Goal: Information Seeking & Learning: Learn about a topic

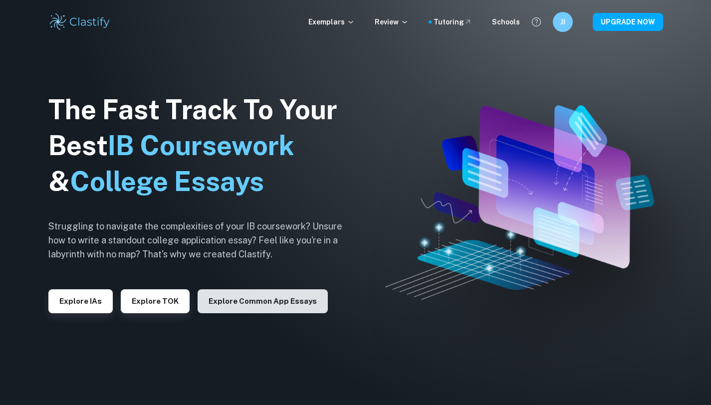
click at [275, 303] on button "Explore Common App essays" at bounding box center [263, 301] width 130 height 24
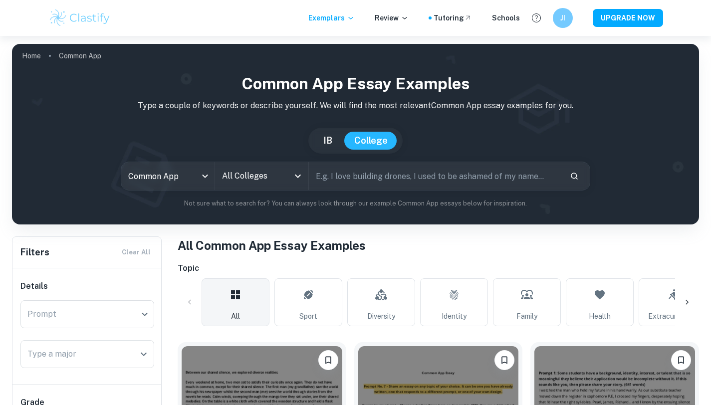
scroll to position [84, 0]
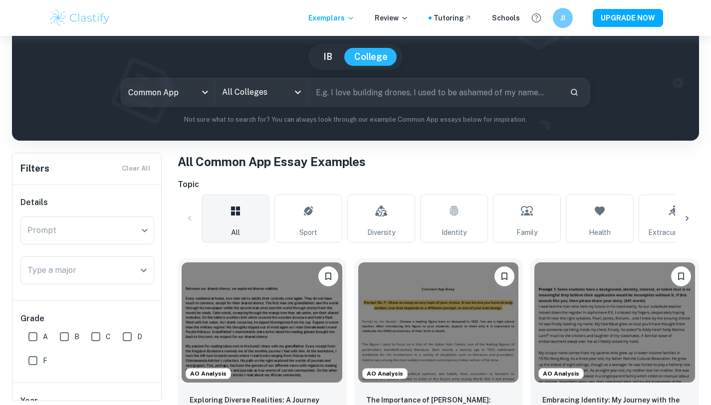
click at [268, 93] on input "All Colleges" at bounding box center [254, 92] width 69 height 19
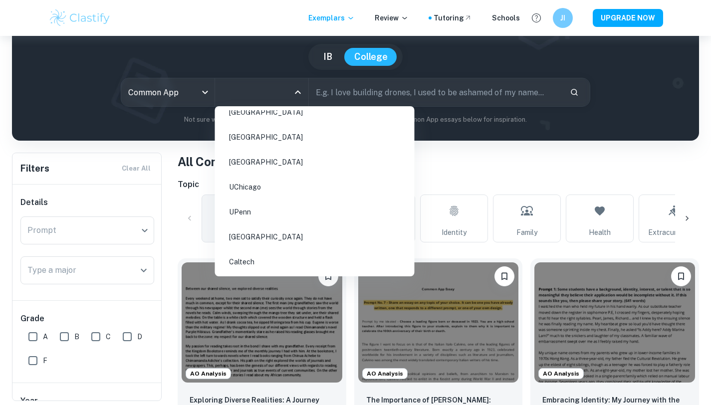
scroll to position [36, 0]
click at [253, 189] on li "UChicago" at bounding box center [315, 185] width 192 height 23
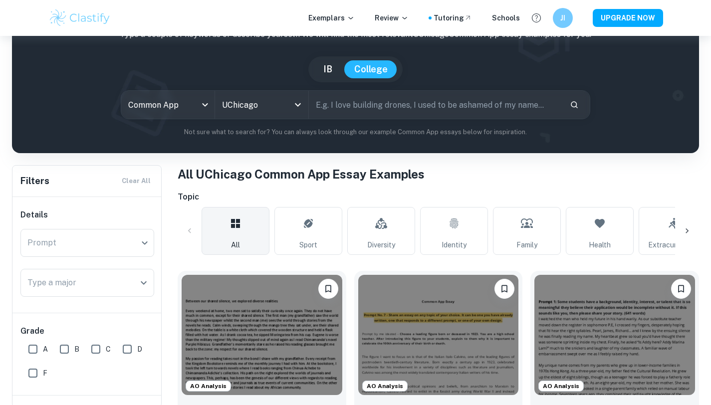
scroll to position [78, 0]
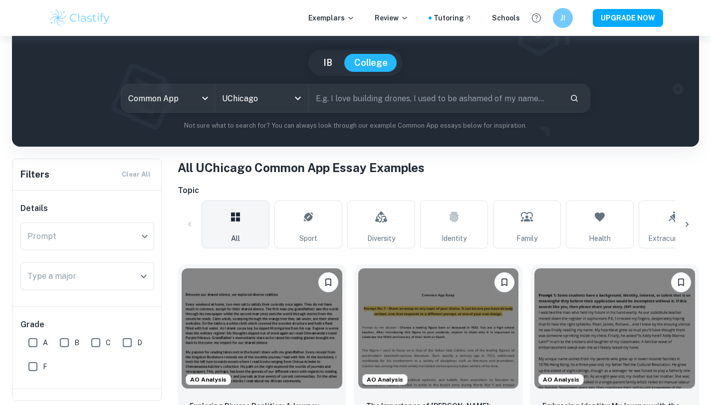
click at [384, 109] on input "text" at bounding box center [435, 98] width 253 height 28
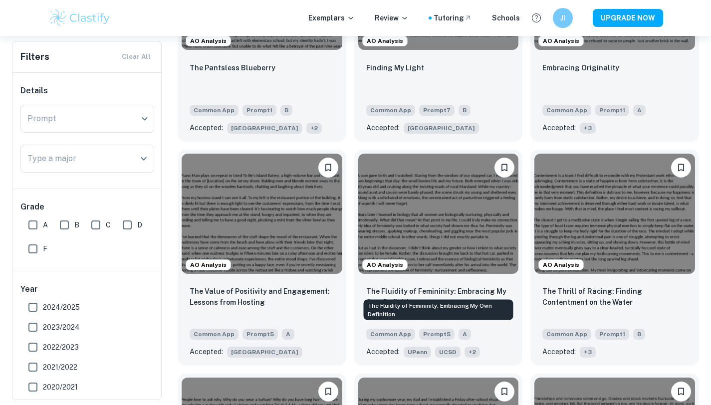
scroll to position [1331, 0]
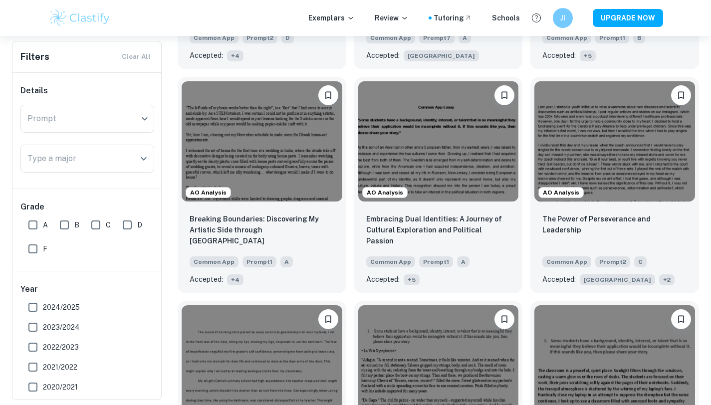
scroll to position [2762, 0]
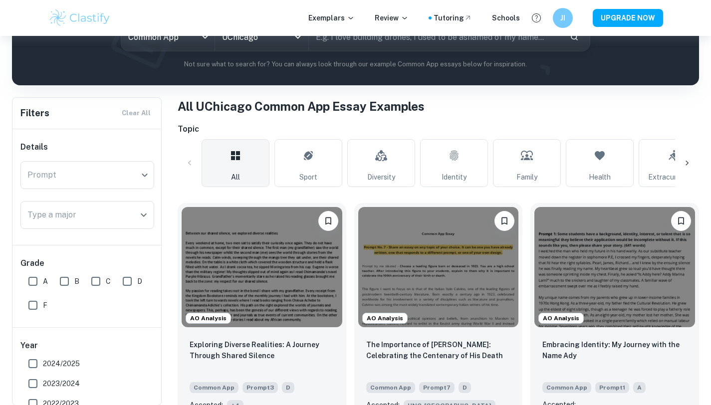
scroll to position [144, 0]
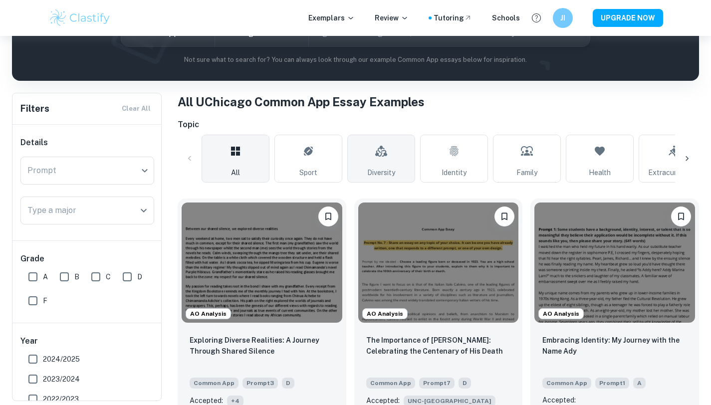
click at [406, 164] on link "Diversity" at bounding box center [381, 159] width 68 height 48
type input "Diversity"
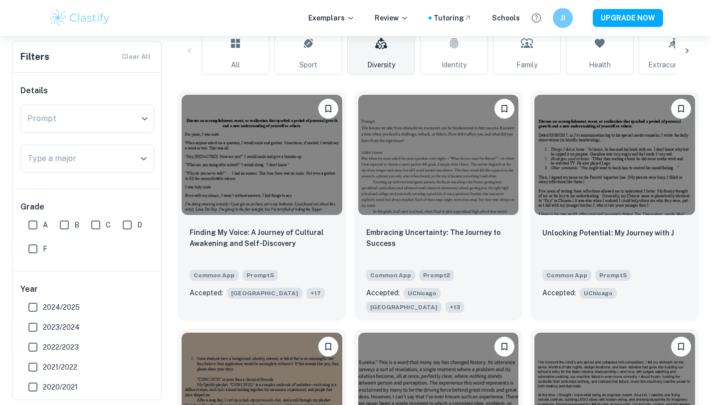
scroll to position [249, 0]
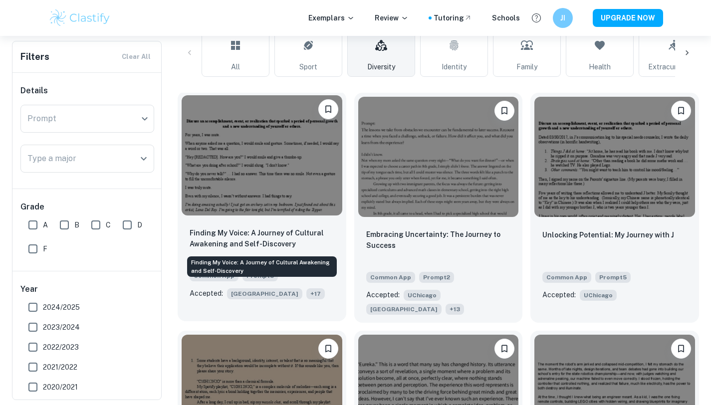
click at [278, 237] on p "Finding My Voice: A Journey of Cultural Awakening and Self-Discovery" at bounding box center [262, 239] width 145 height 22
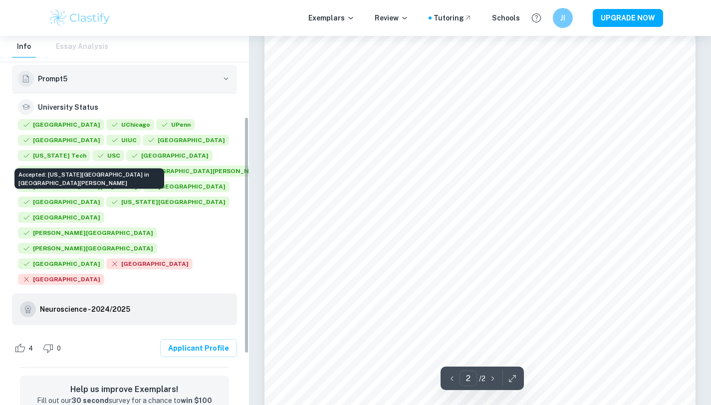
scroll to position [189, 0]
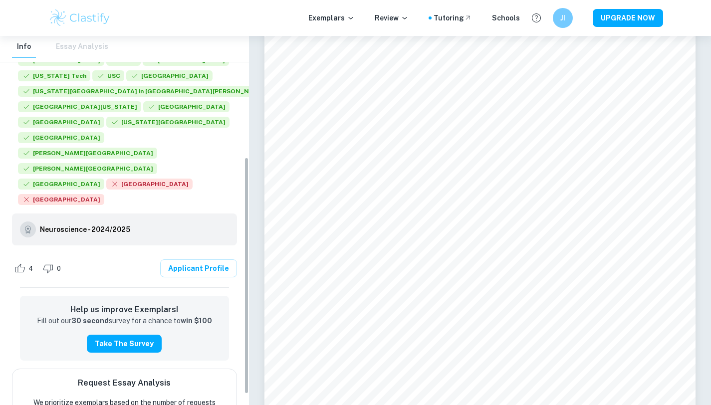
click at [78, 38] on div "Info Essay Analysis" at bounding box center [60, 47] width 96 height 22
click at [77, 46] on div "Info Essay Analysis" at bounding box center [60, 47] width 96 height 22
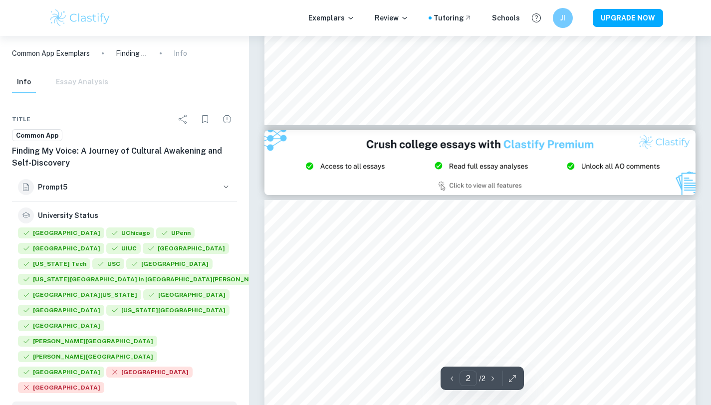
type input "1"
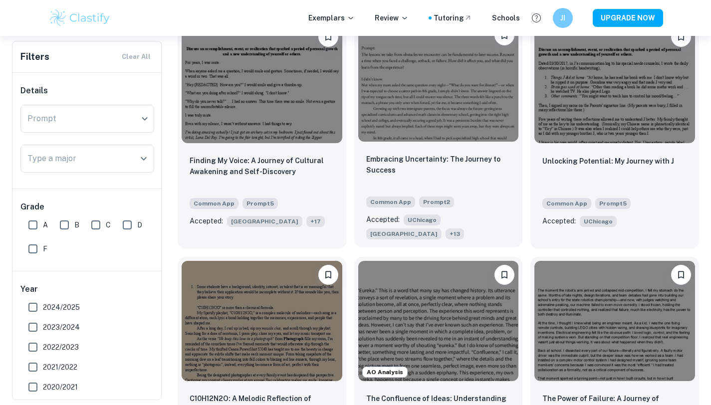
scroll to position [332, 0]
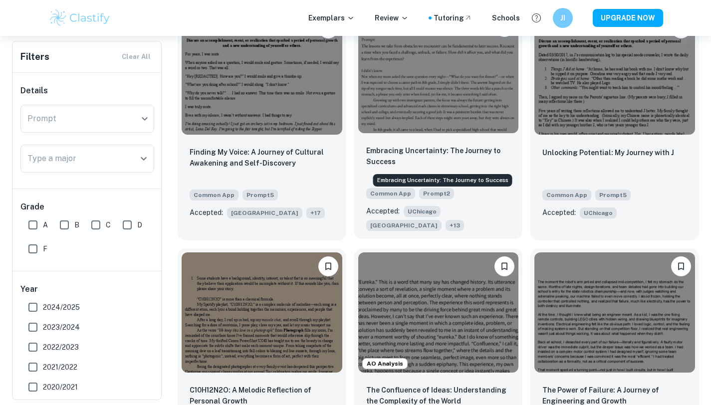
click at [389, 150] on p "Embracing Uncertainty: The Journey to Success" at bounding box center [438, 156] width 145 height 22
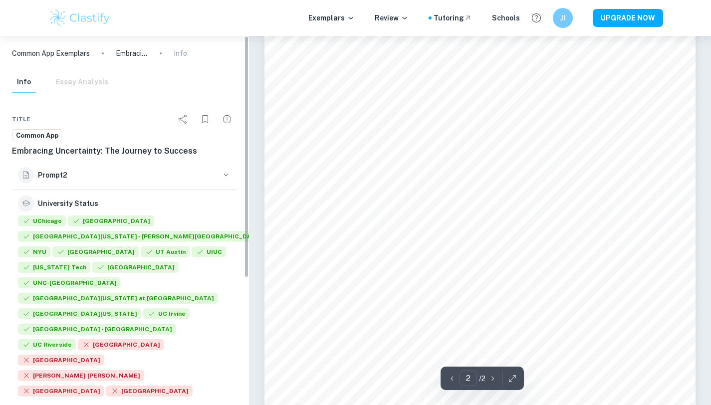
scroll to position [121, 0]
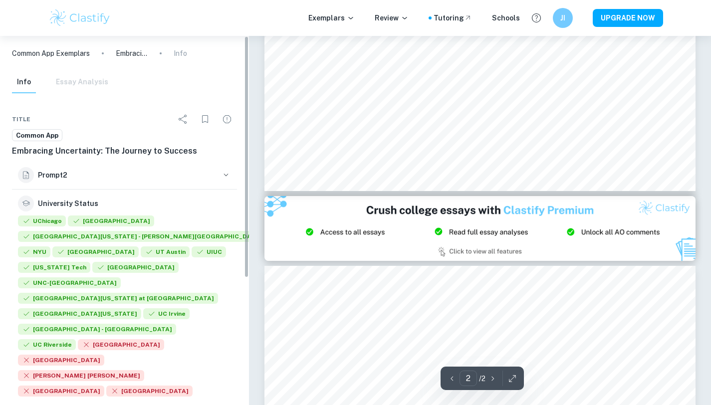
type input "1"
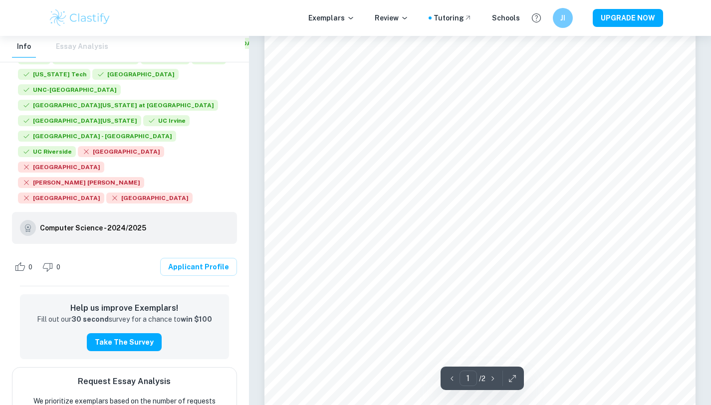
scroll to position [48, 0]
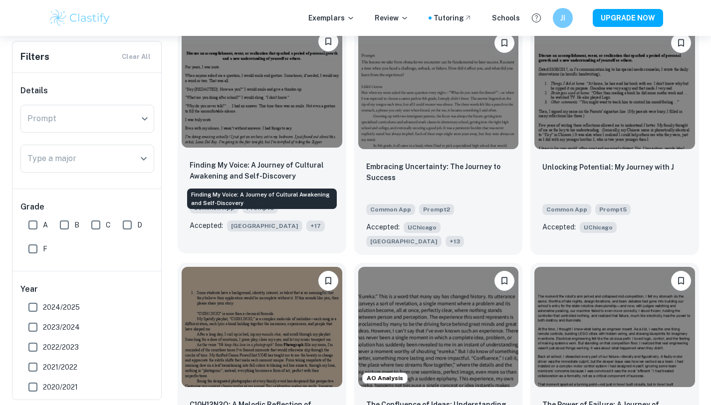
scroll to position [313, 0]
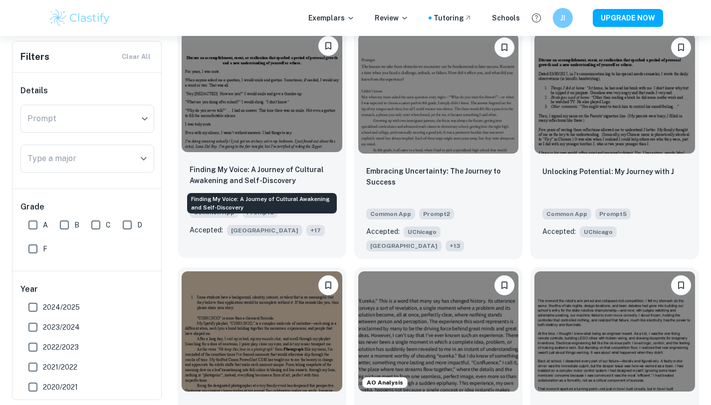
click at [265, 175] on p "Finding My Voice: A Journey of Cultural Awakening and Self-Discovery" at bounding box center [262, 175] width 145 height 22
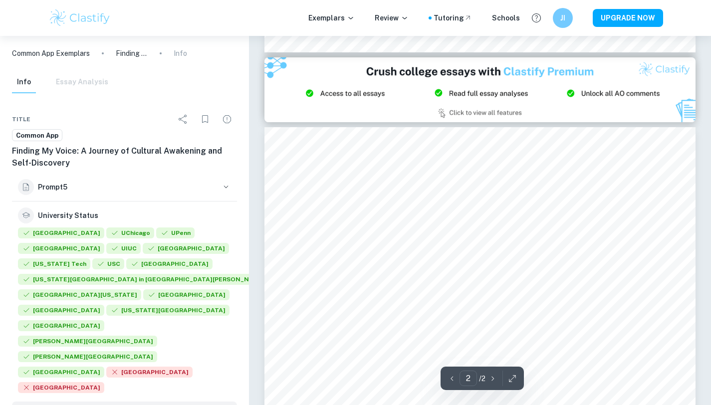
scroll to position [841, 0]
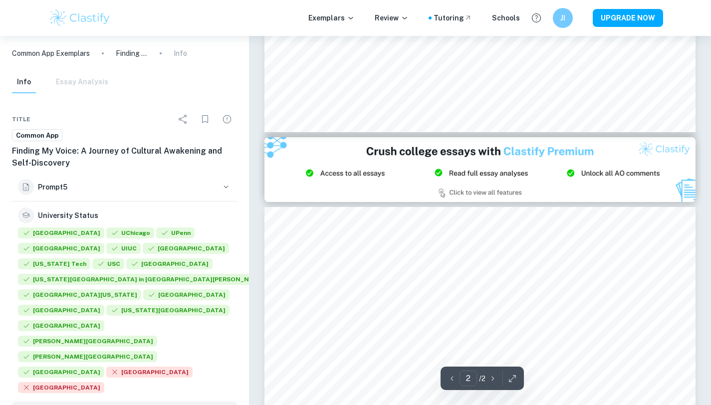
type input "1"
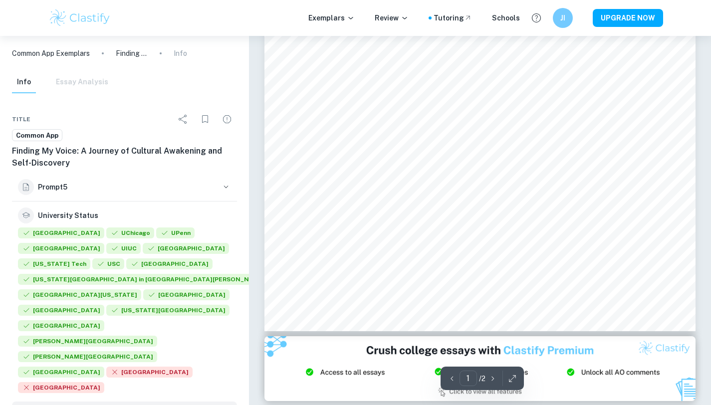
scroll to position [0, 0]
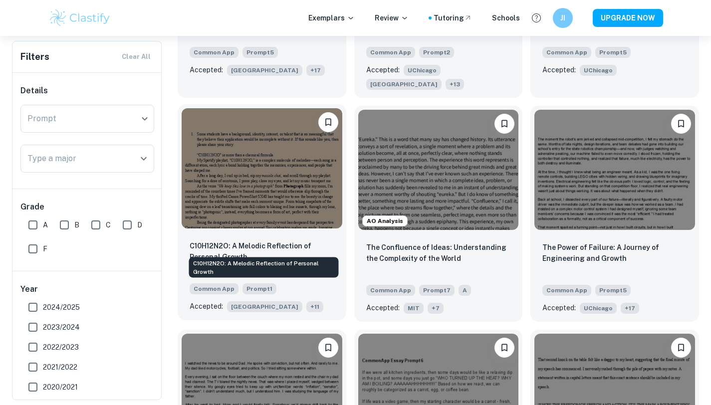
scroll to position [483, 0]
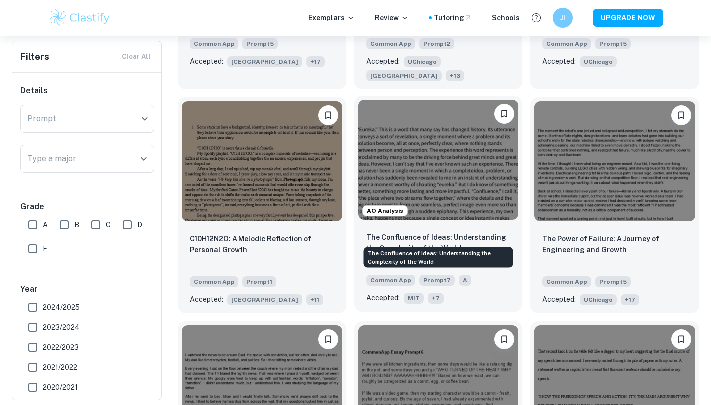
click at [420, 232] on p "The Confluence of Ideas: Understanding the Complexity of the World" at bounding box center [438, 243] width 145 height 22
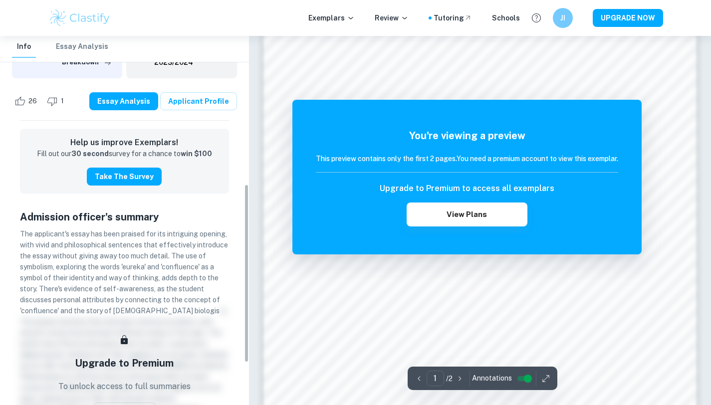
scroll to position [231, 0]
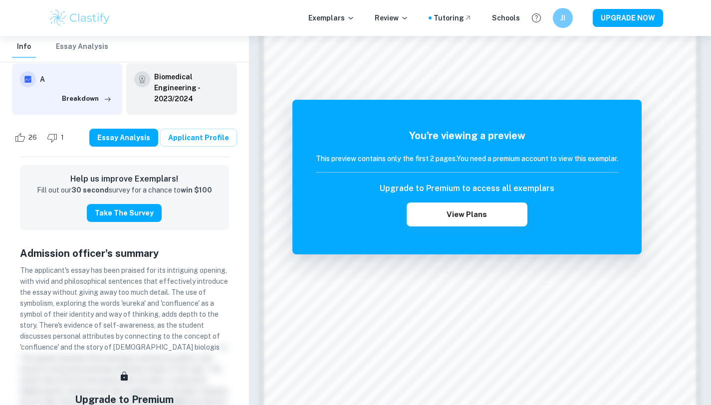
click at [166, 319] on p "The applicant's essay has been praised for its intriguing opening, with vivid a…" at bounding box center [124, 402] width 209 height 274
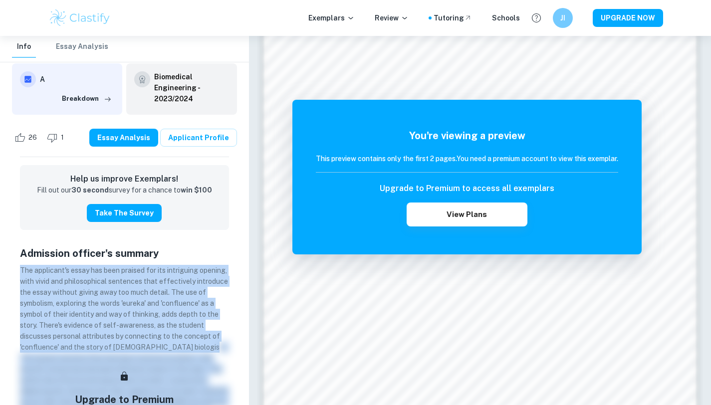
click at [181, 308] on p "The applicant's essay has been praised for its intriguing opening, with vivid a…" at bounding box center [124, 402] width 209 height 274
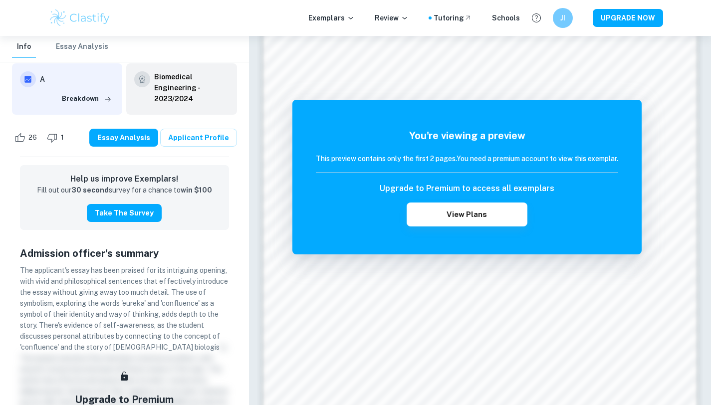
click at [181, 308] on p "The applicant's essay has been praised for its intriguing opening, with vivid a…" at bounding box center [124, 402] width 209 height 274
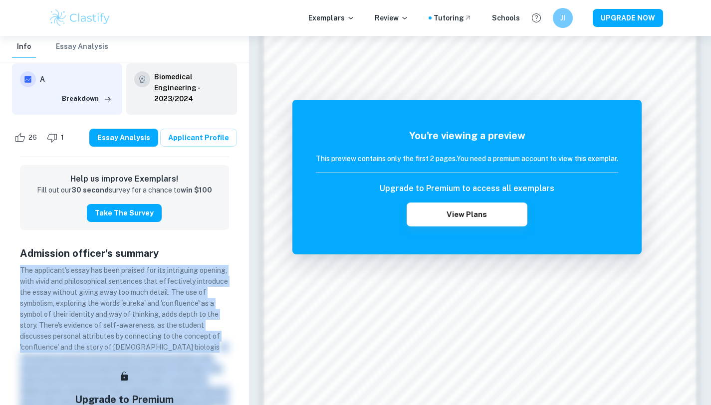
click at [174, 315] on span "The applicant's essay has been praised for its intriguing opening, with vivid a…" at bounding box center [124, 308] width 208 height 85
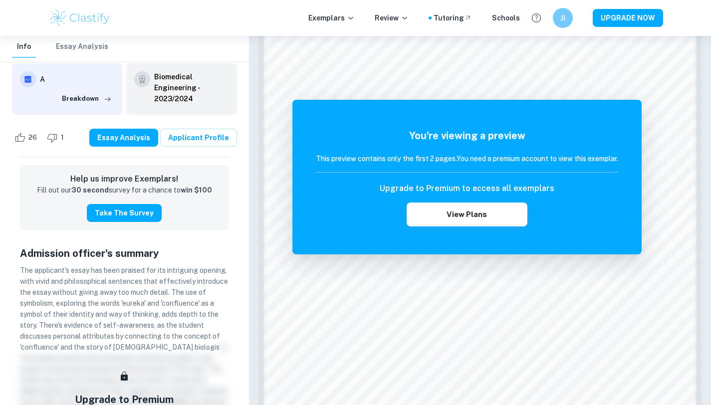
click at [174, 315] on span "The applicant's essay has been praised for its intriguing opening, with vivid a…" at bounding box center [124, 308] width 208 height 85
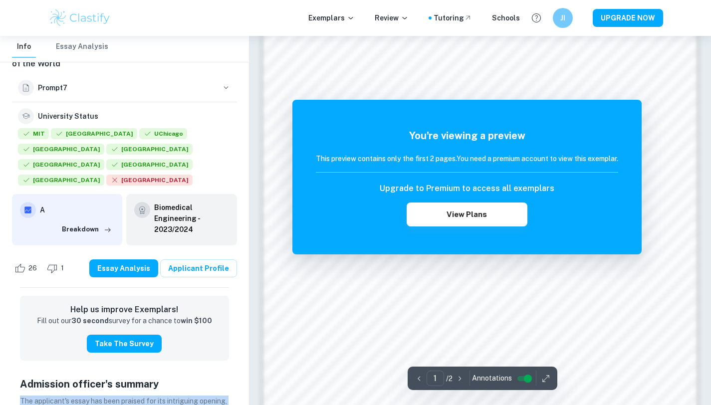
scroll to position [933, 0]
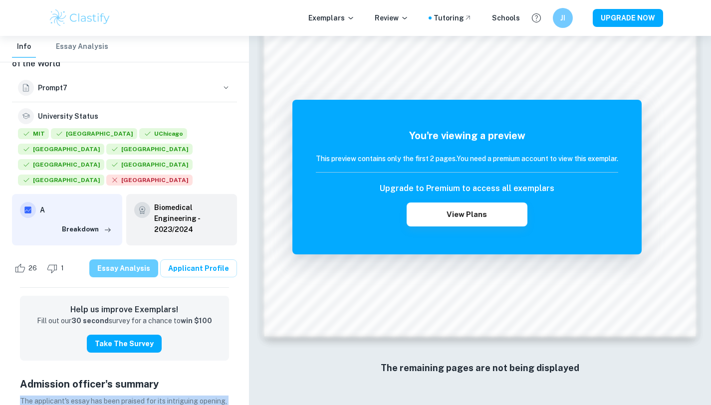
click at [124, 267] on button "Essay Analysis" at bounding box center [123, 268] width 69 height 18
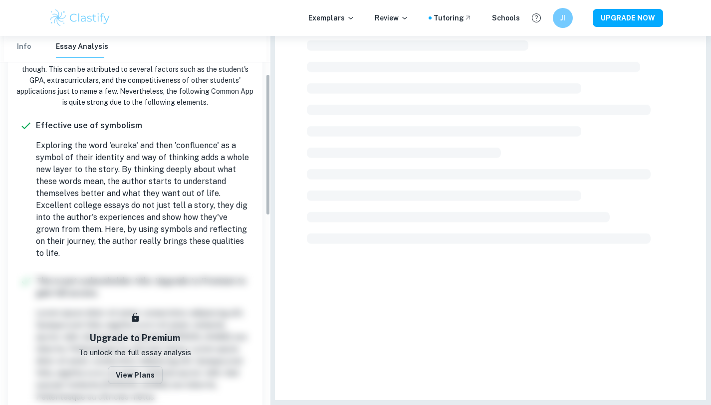
scroll to position [250, 0]
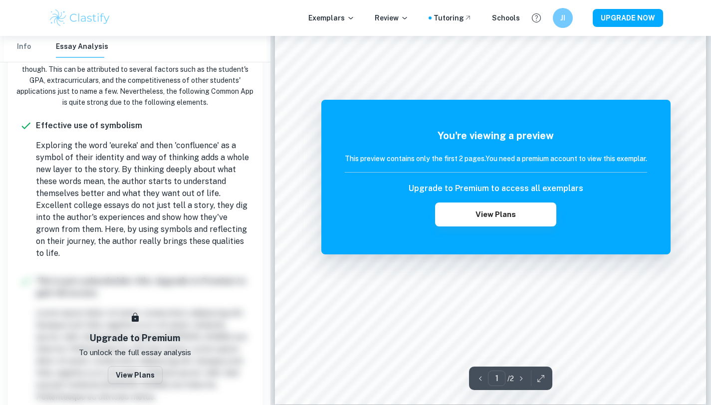
click at [141, 206] on p "Exploring the word 'eureka' and then 'confluence' as a symbol of their identity…" at bounding box center [143, 200] width 215 height 120
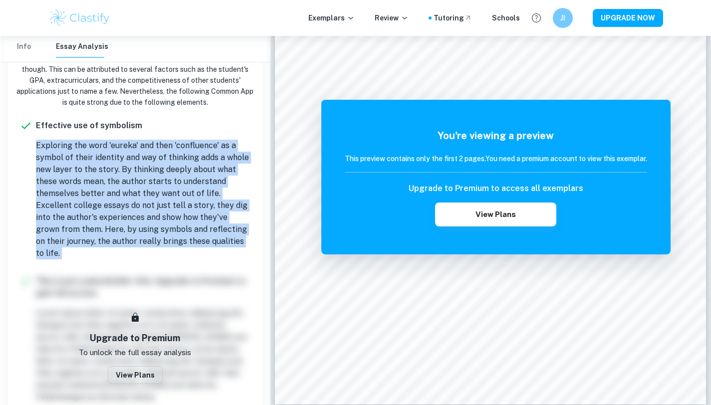
click at [165, 175] on p "Exploring the word 'eureka' and then 'confluence' as a symbol of their identity…" at bounding box center [143, 200] width 215 height 120
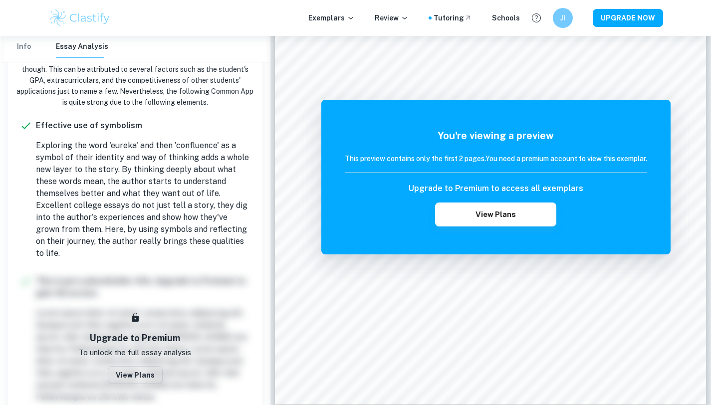
click at [165, 175] on p "Exploring the word 'eureka' and then 'confluence' as a symbol of their identity…" at bounding box center [143, 200] width 215 height 120
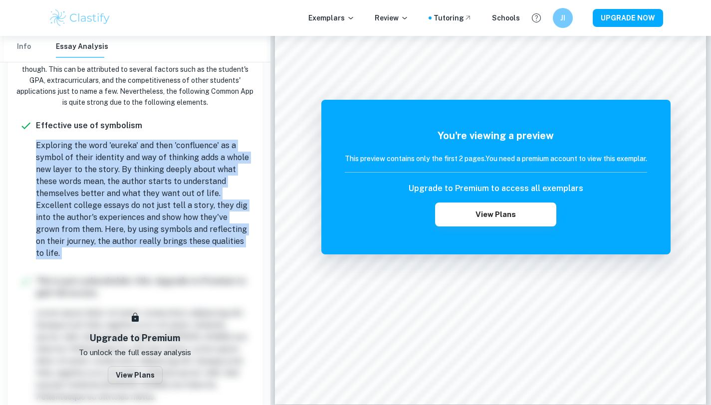
click at [155, 210] on p "Exploring the word 'eureka' and then 'confluence' as a symbol of their identity…" at bounding box center [143, 200] width 215 height 120
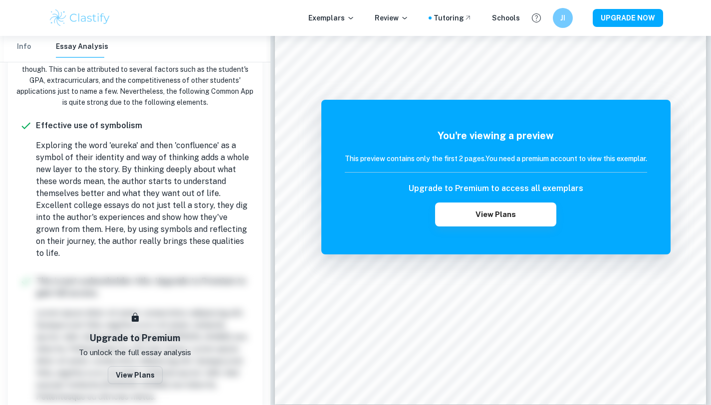
click at [155, 210] on p "Exploring the word 'eureka' and then 'confluence' as a symbol of their identity…" at bounding box center [143, 200] width 215 height 120
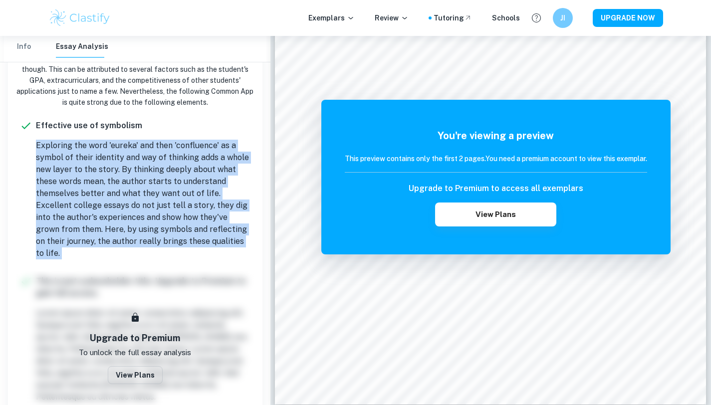
click at [244, 209] on p "Exploring the word 'eureka' and then 'confluence' as a symbol of their identity…" at bounding box center [143, 200] width 215 height 120
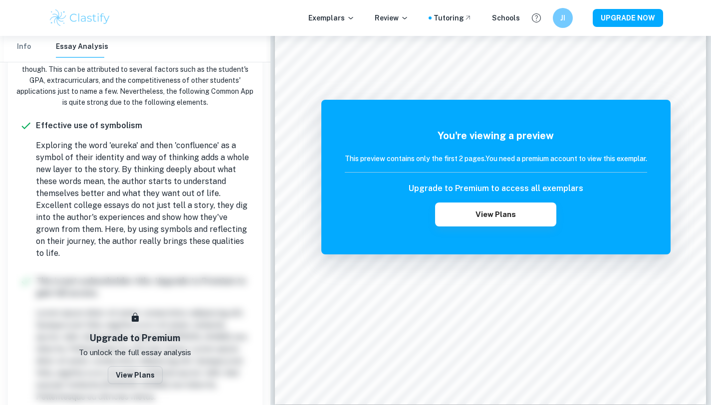
click at [244, 209] on p "Exploring the word 'eureka' and then 'confluence' as a symbol of their identity…" at bounding box center [143, 200] width 215 height 120
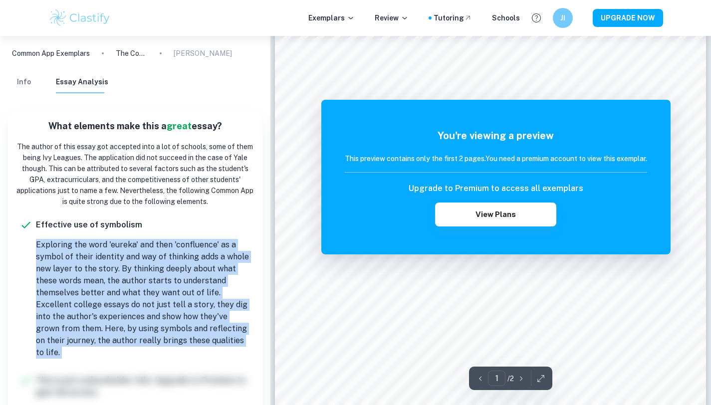
scroll to position [155, 0]
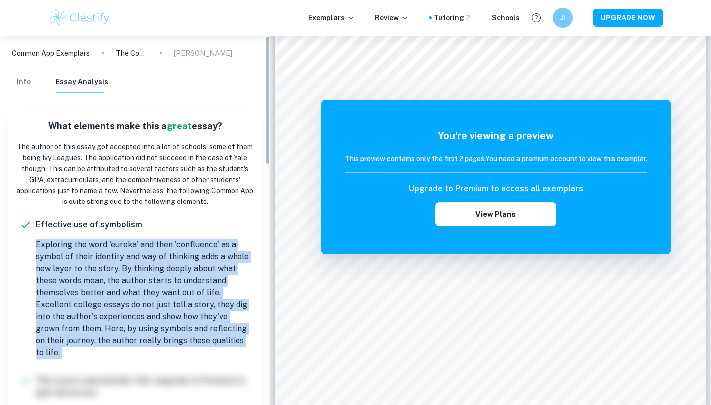
click at [100, 19] on img at bounding box center [79, 18] width 63 height 20
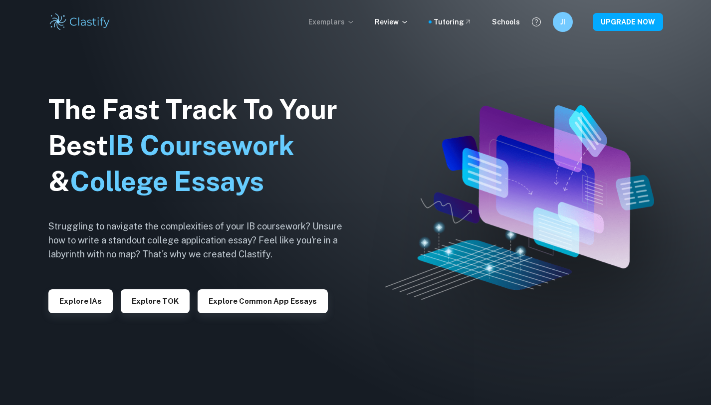
click at [339, 19] on p "Exemplars" at bounding box center [331, 21] width 46 height 11
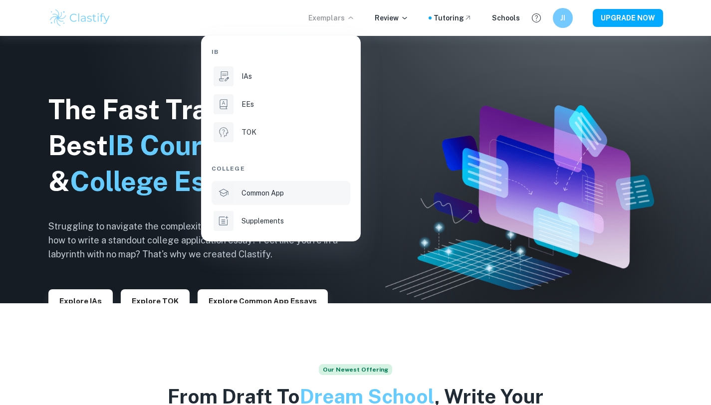
scroll to position [161, 0]
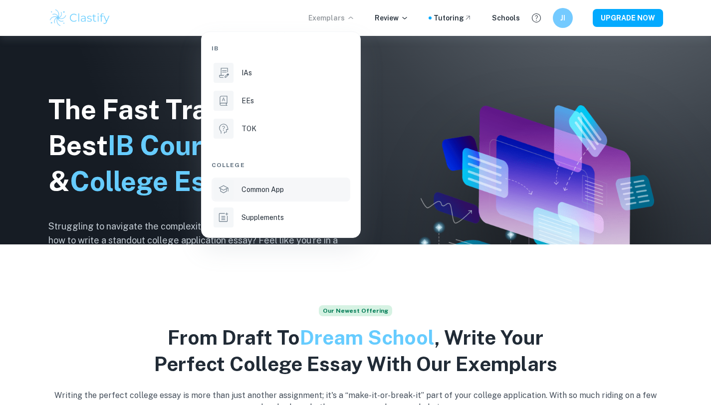
click at [259, 192] on p "Common App" at bounding box center [262, 189] width 42 height 11
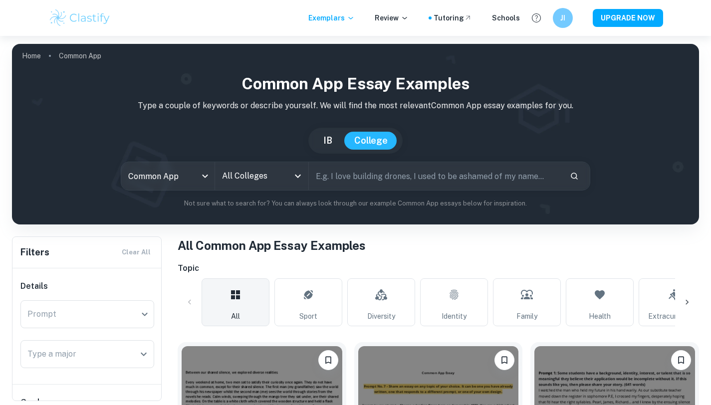
click at [275, 169] on input "All Colleges" at bounding box center [254, 176] width 69 height 19
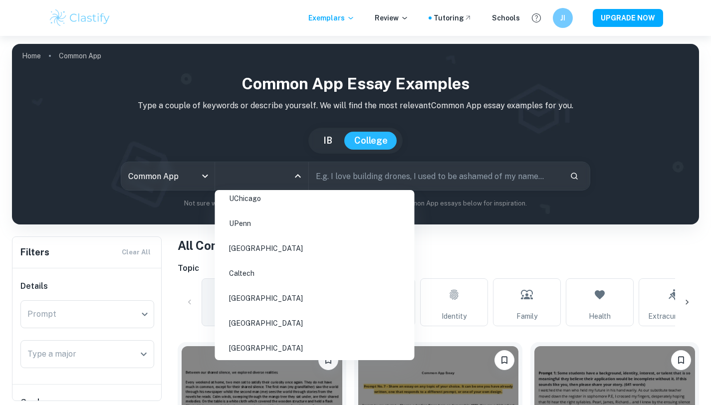
scroll to position [102, 0]
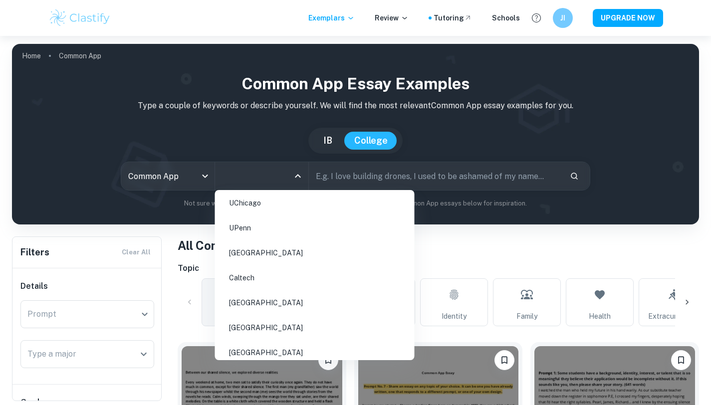
click at [258, 302] on li "[GEOGRAPHIC_DATA]" at bounding box center [315, 302] width 192 height 23
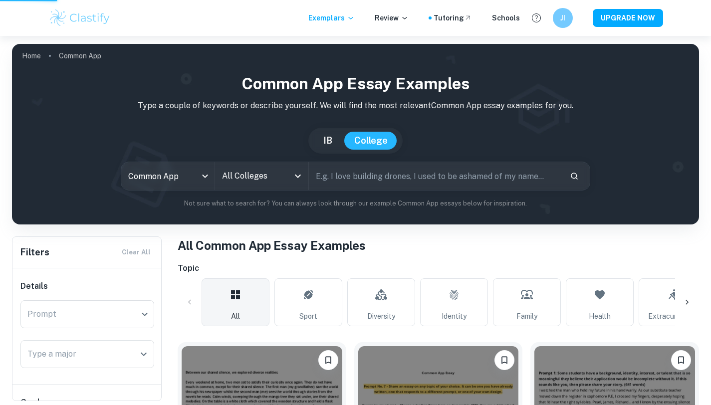
scroll to position [8, 0]
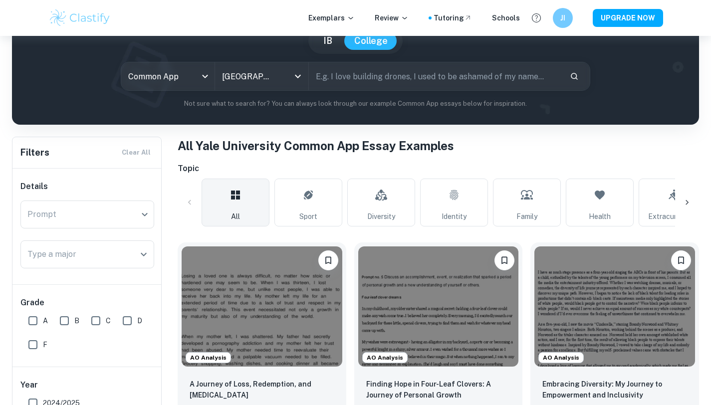
scroll to position [488, 0]
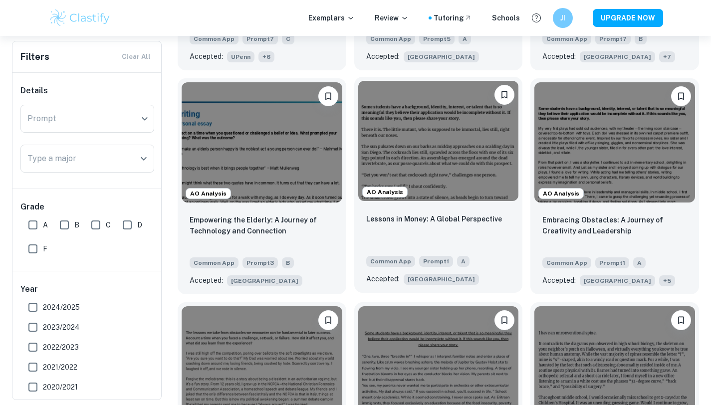
click at [408, 228] on div "Lessons in Money: A Global Perspective" at bounding box center [438, 230] width 145 height 34
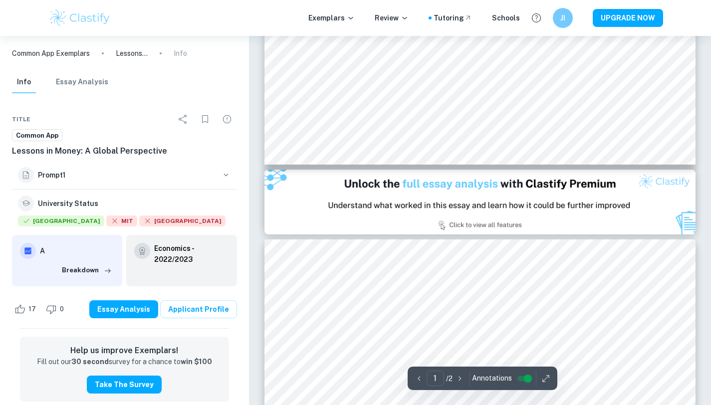
scroll to position [459, 0]
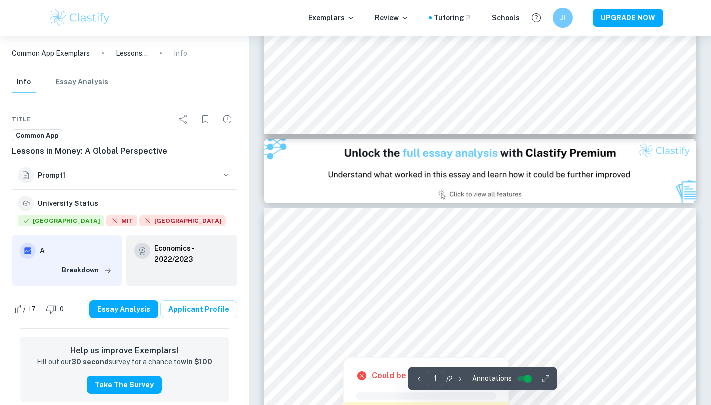
type input "2"
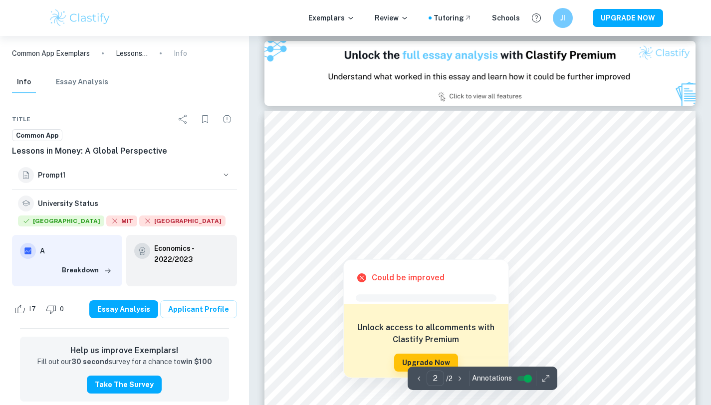
scroll to position [575, 0]
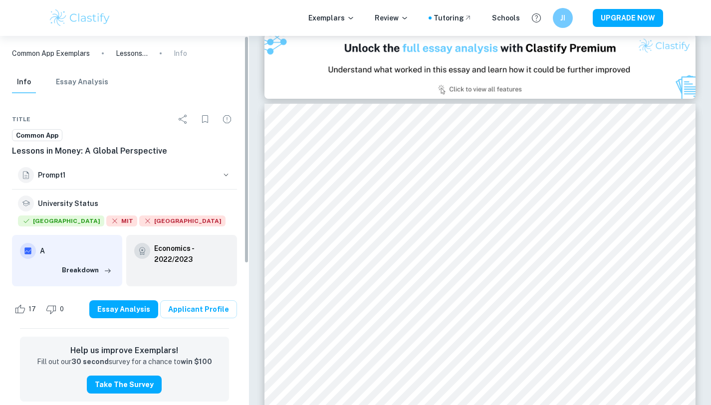
click at [84, 86] on button "Essay Analysis" at bounding box center [82, 82] width 52 height 22
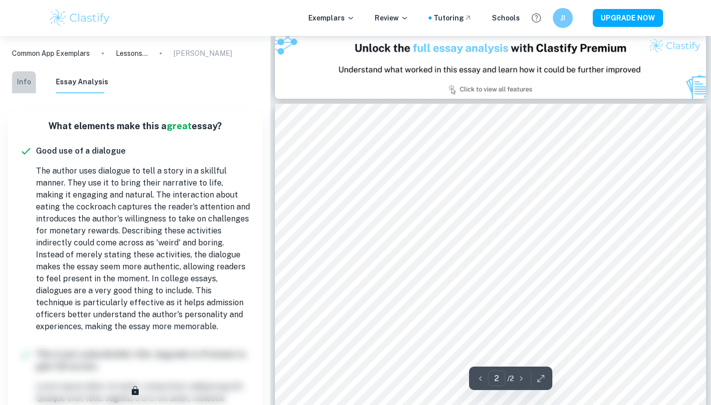
click at [29, 77] on button "Info" at bounding box center [24, 82] width 24 height 22
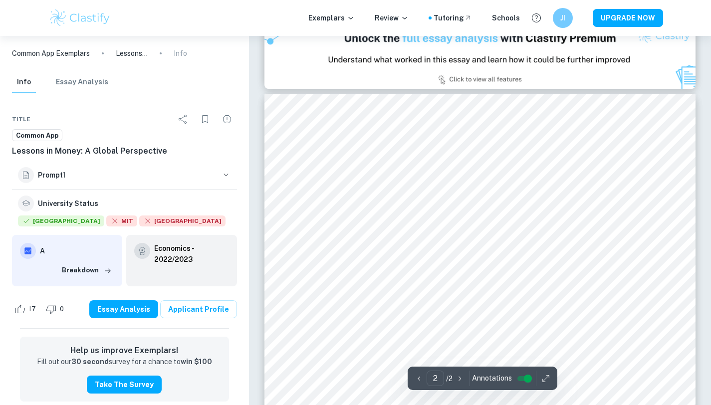
scroll to position [581, 0]
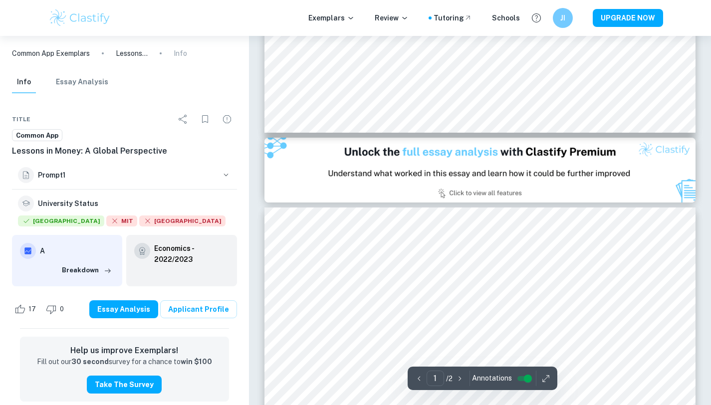
type input "2"
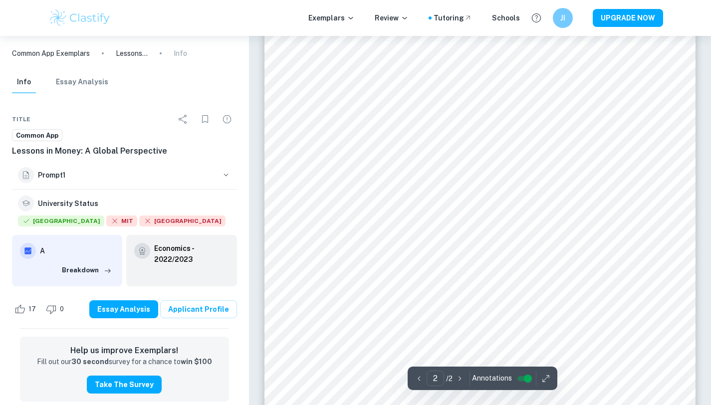
scroll to position [726, 0]
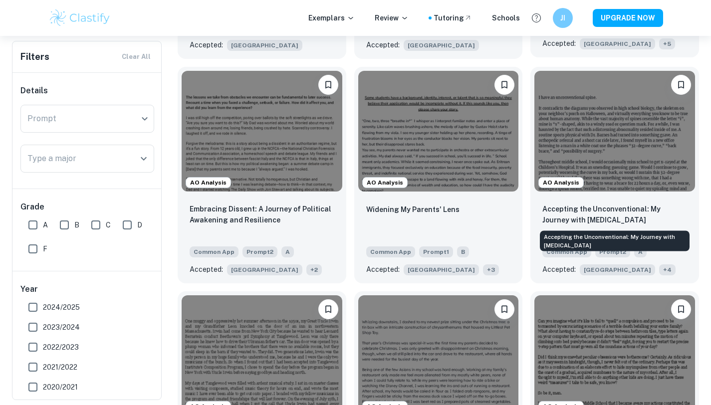
scroll to position [724, 0]
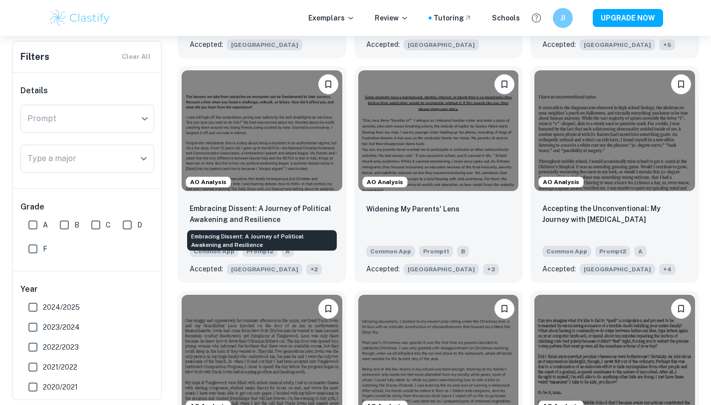
click at [242, 227] on div "Embracing Dissent: A Journey of Political Awakening and Resilience" at bounding box center [262, 238] width 152 height 28
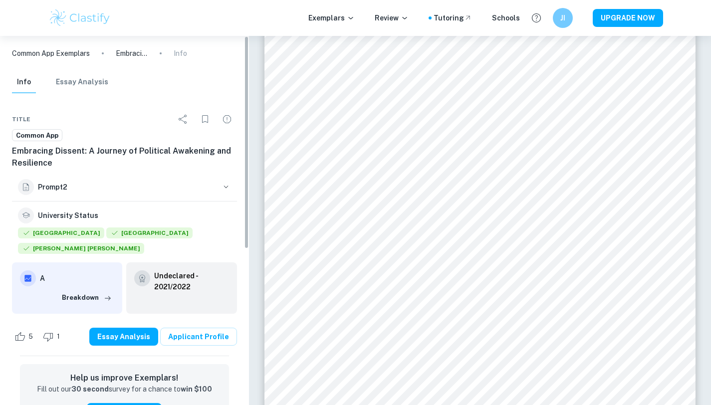
type input "1"
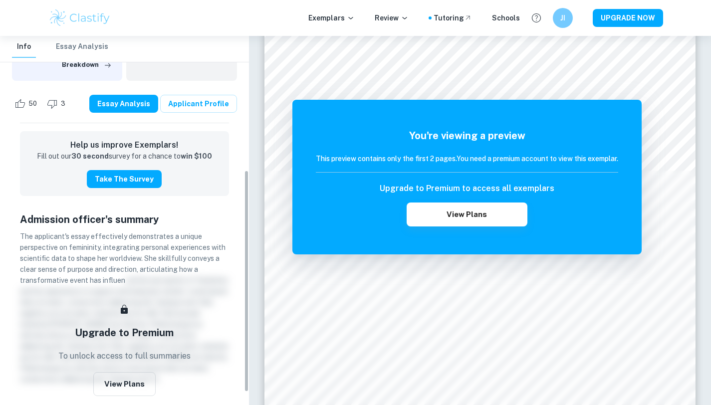
scroll to position [223, 0]
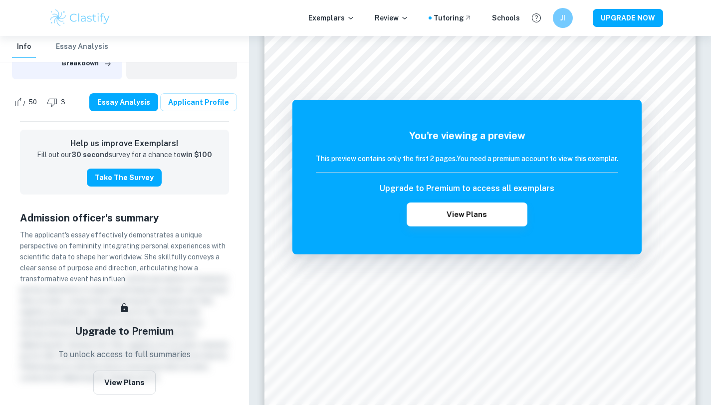
click at [155, 249] on span "The applicant's essay effectively demonstrates a unique perspective on feminini…" at bounding box center [123, 257] width 206 height 52
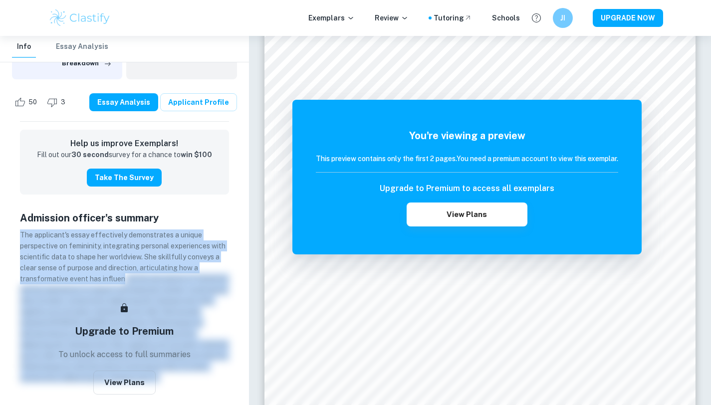
click at [171, 245] on span "The applicant's essay effectively demonstrates a unique perspective on feminini…" at bounding box center [123, 257] width 206 height 52
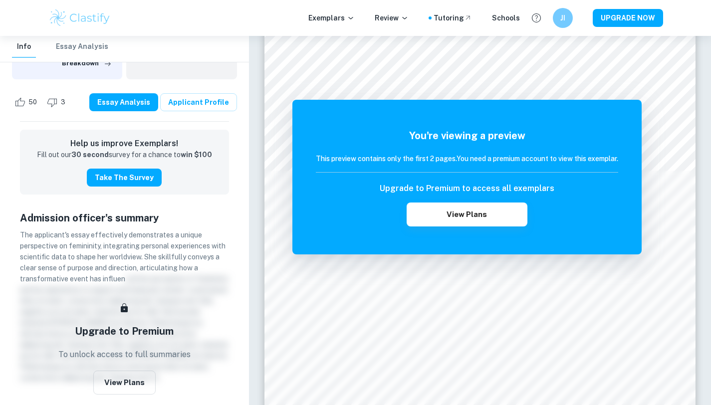
click at [171, 245] on span "The applicant's essay effectively demonstrates a unique perspective on feminini…" at bounding box center [123, 257] width 206 height 52
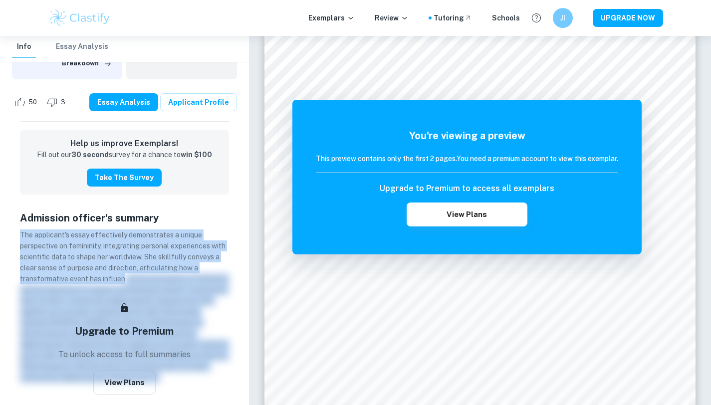
click at [184, 245] on span "The applicant's essay effectively demonstrates a unique perspective on feminini…" at bounding box center [123, 257] width 206 height 52
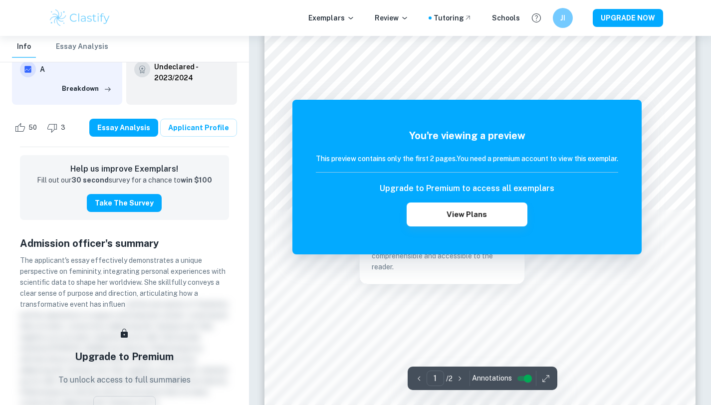
scroll to position [0, 0]
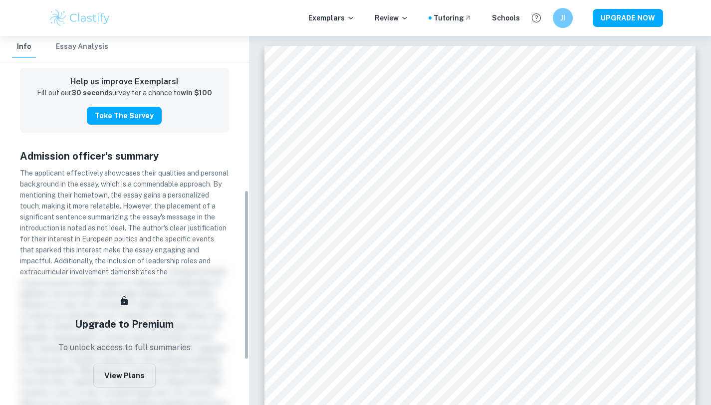
scroll to position [381, 0]
